Goal: Task Accomplishment & Management: Manage account settings

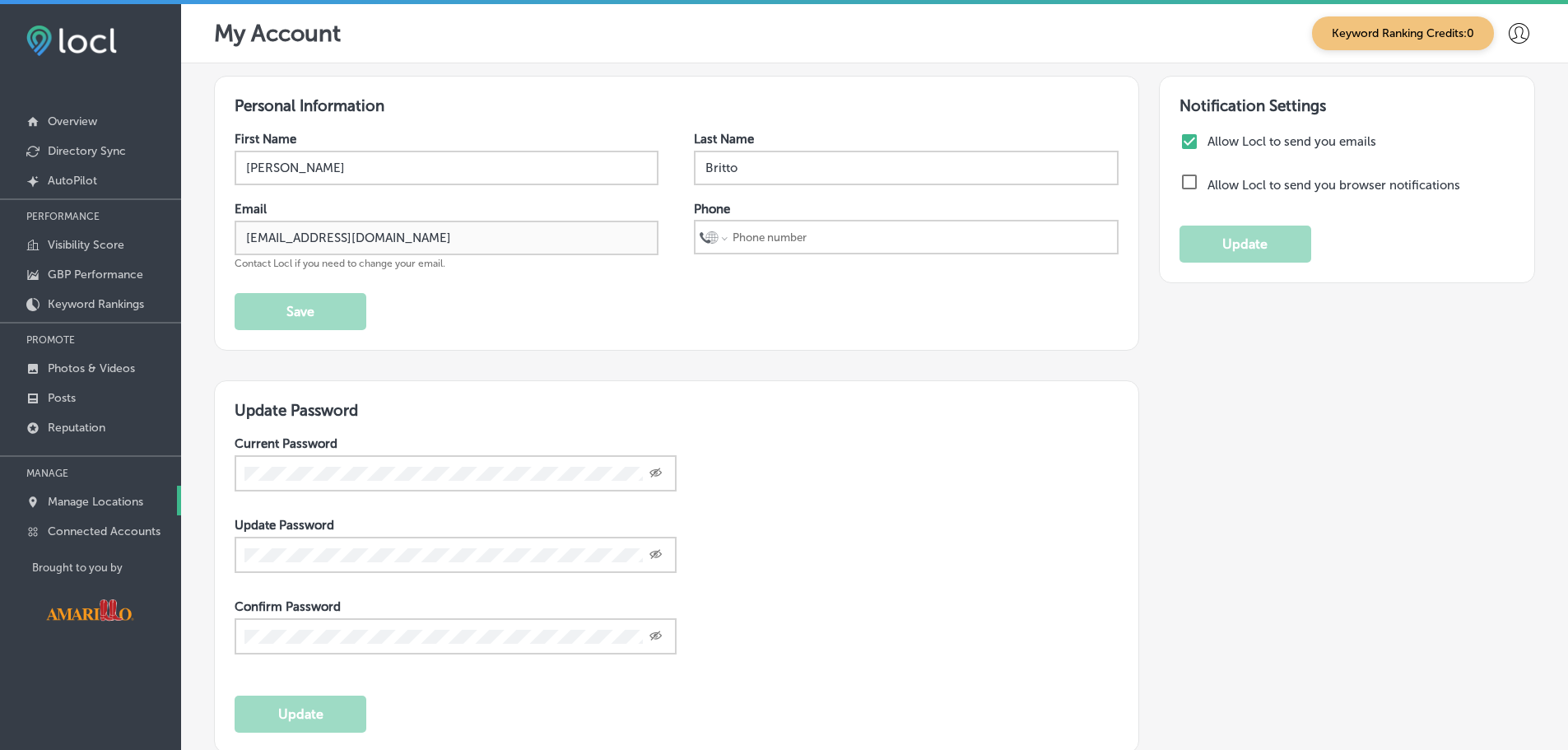
click at [78, 491] on link "Manage Locations" at bounding box center [90, 500] width 181 height 29
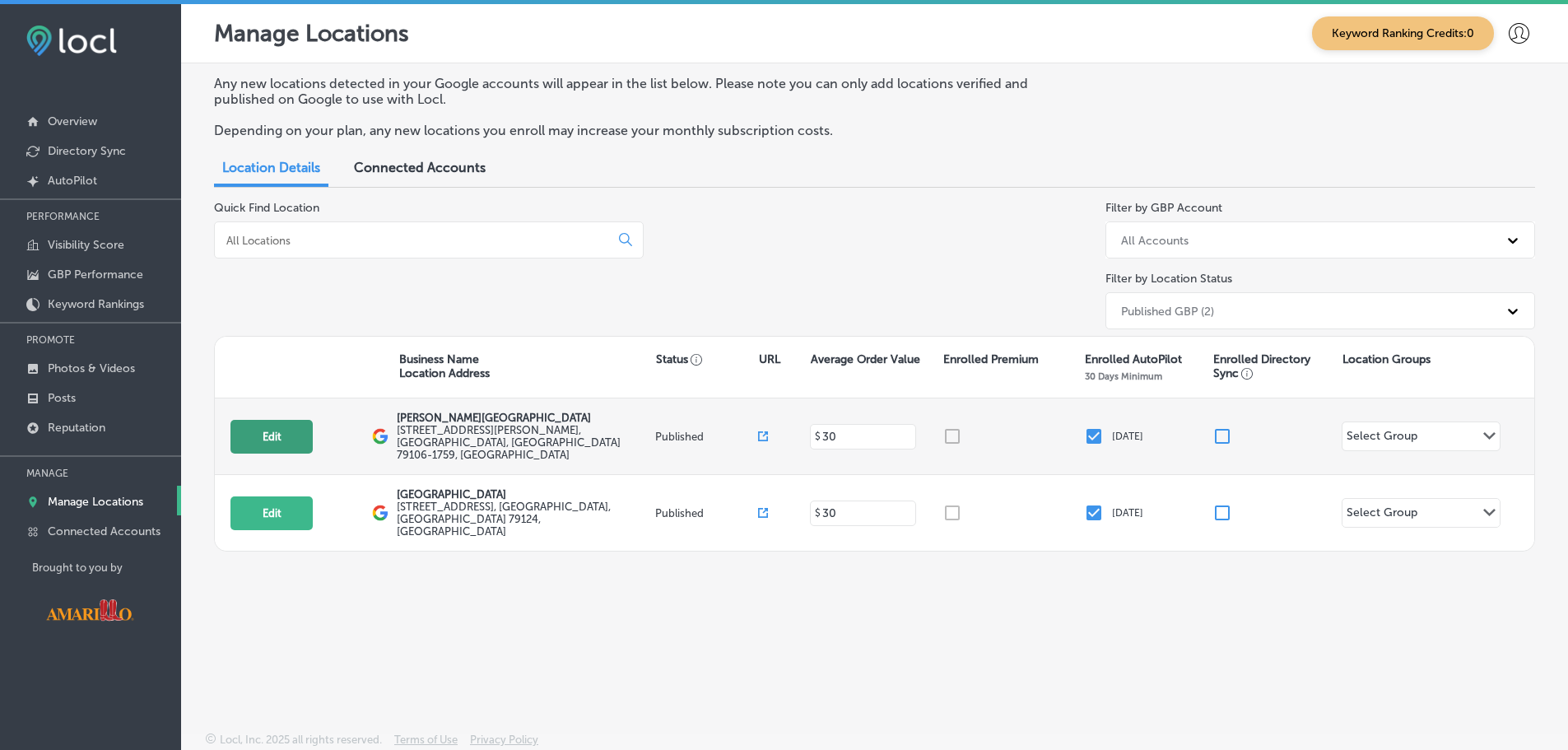
click at [277, 421] on button "Edit" at bounding box center [271, 437] width 82 height 33
select select "US"
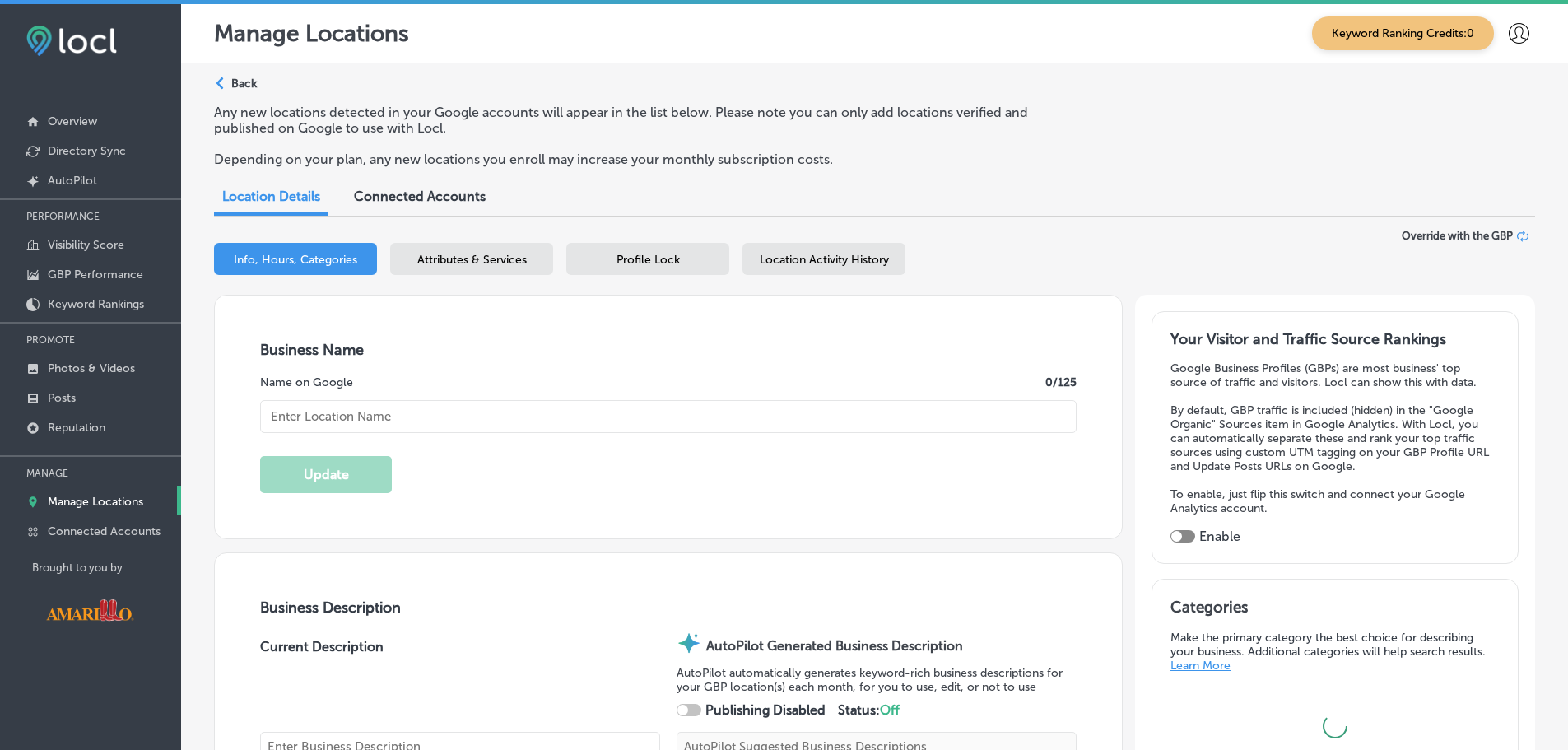
type textarea "Discover a world of wonder at [PERSON_NAME][GEOGRAPHIC_DATA], where science com…"
type textarea "Ignite curiosity at [PERSON_NAME][GEOGRAPHIC_DATA], where hands-on science exhi…"
type input "[PERSON_NAME][GEOGRAPHIC_DATA]"
checkbox input "true"
type input "[STREET_ADDRESS][PERSON_NAME]"
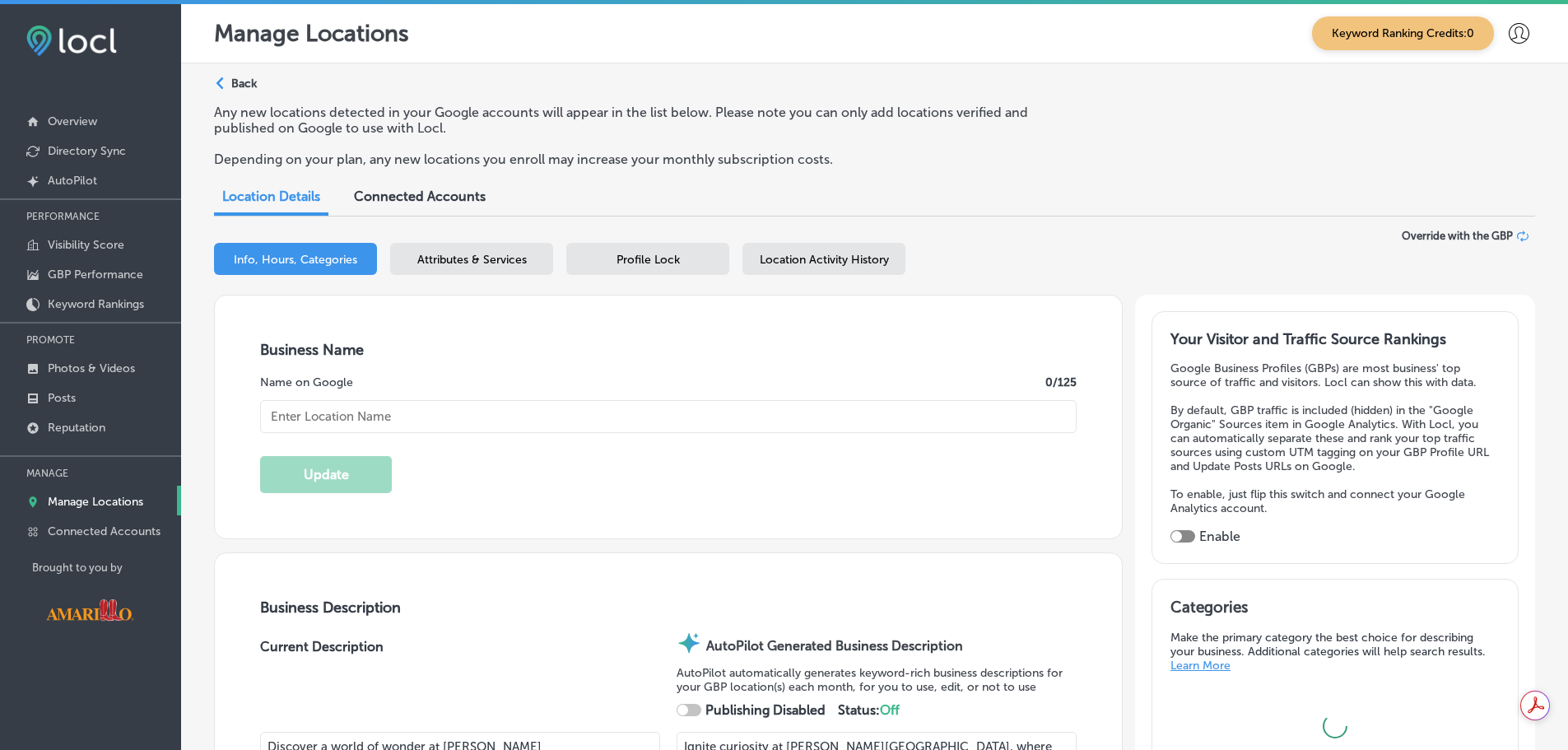
type input "Amarillo"
type input "79106-1759"
type input "US"
type input "[PHONE_NUMBER]"
type input "[URL][DOMAIN_NAME]"
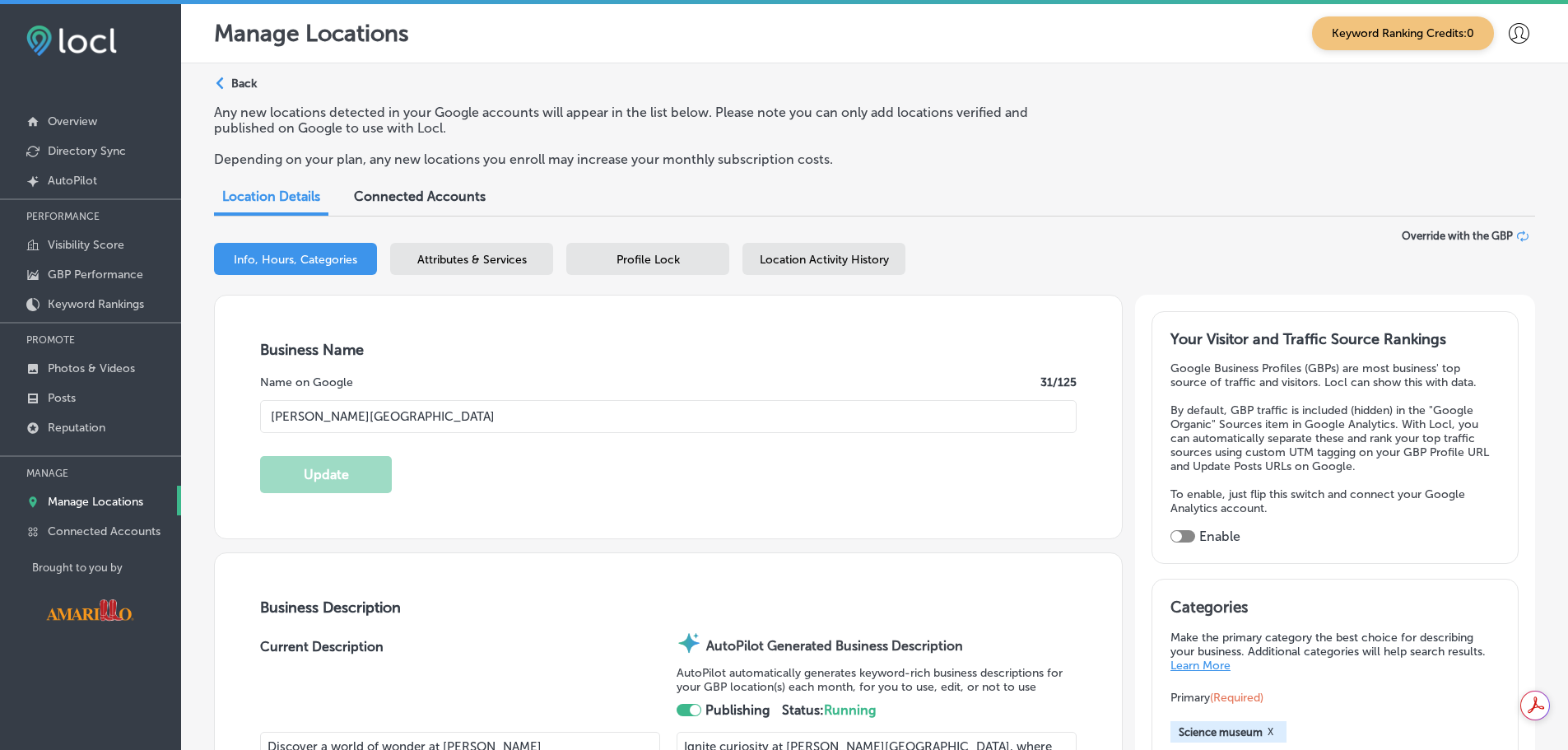
checkbox input "true"
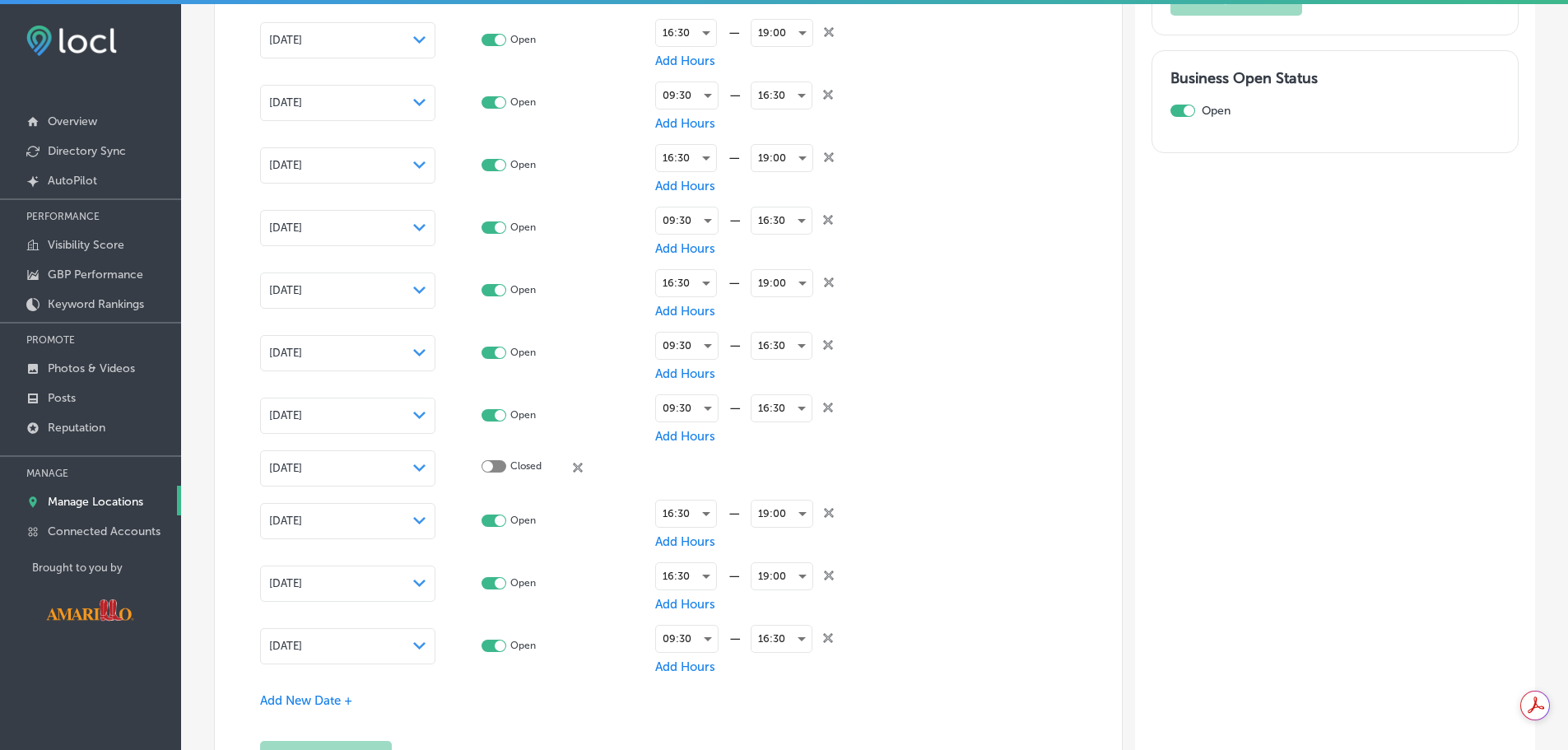
scroll to position [3642, 0]
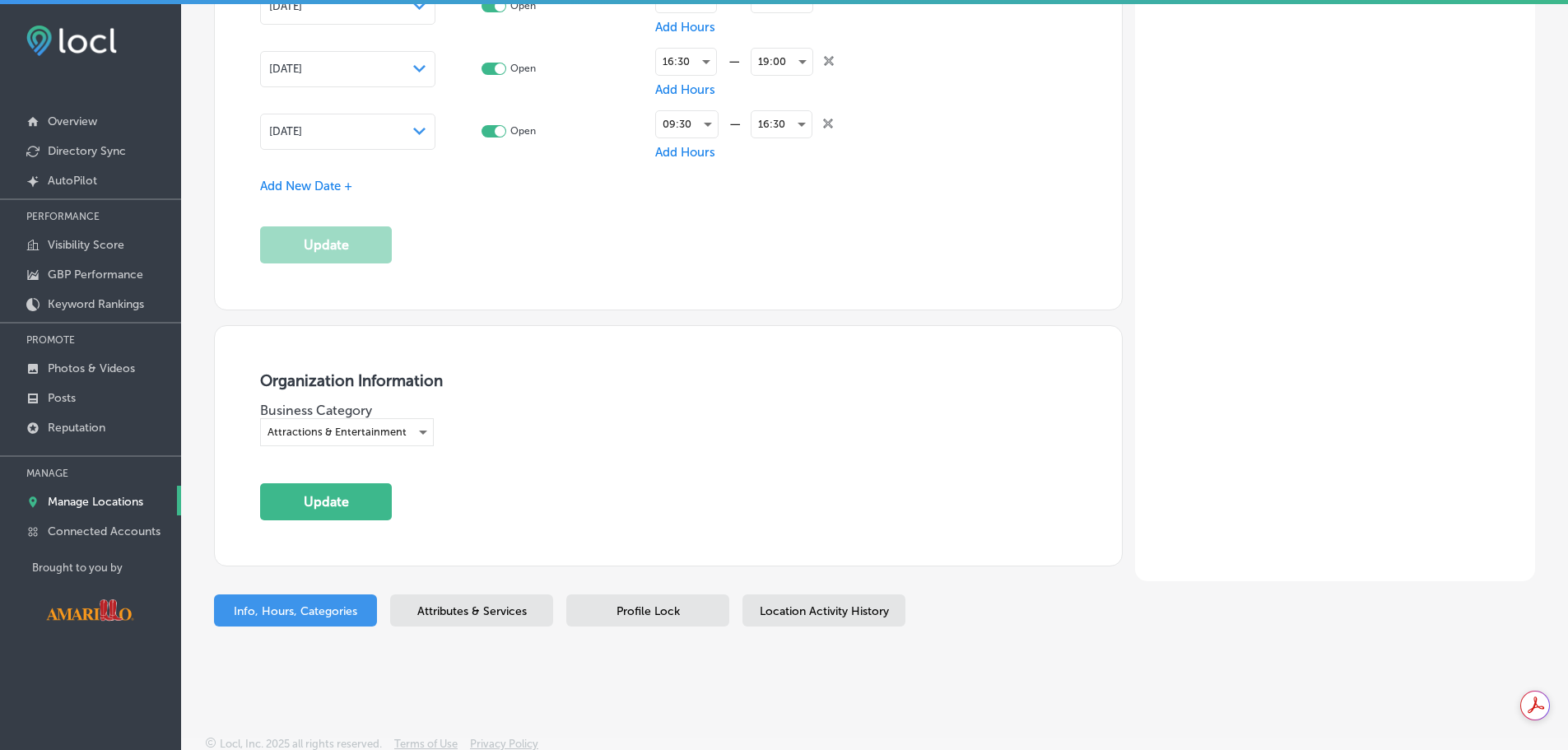
click at [504, 604] on span "Attributes & Services" at bounding box center [472, 611] width 110 height 14
